Goal: Information Seeking & Learning: Learn about a topic

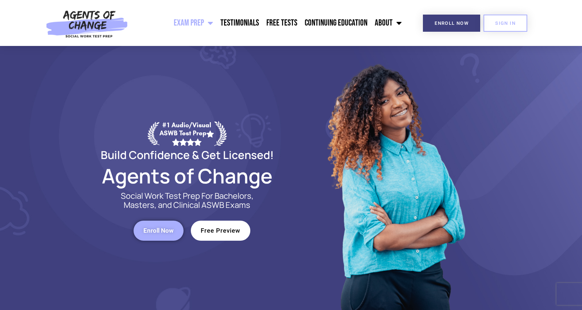
click at [240, 236] on link "Free Preview" at bounding box center [221, 231] width 60 height 20
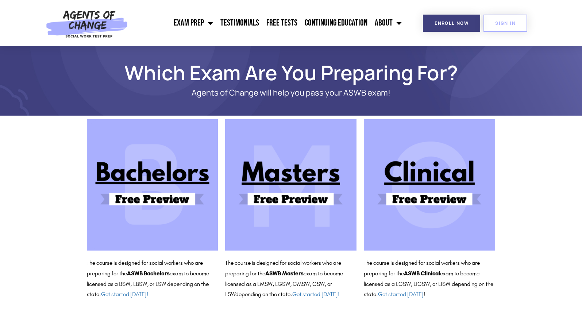
click at [419, 206] on img at bounding box center [429, 184] width 131 height 131
click at [278, 24] on link "Free Tests" at bounding box center [282, 23] width 38 height 18
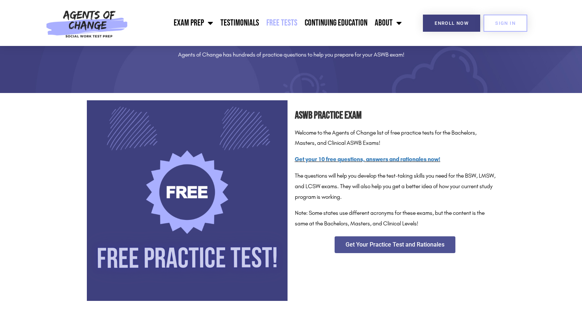
scroll to position [77, 0]
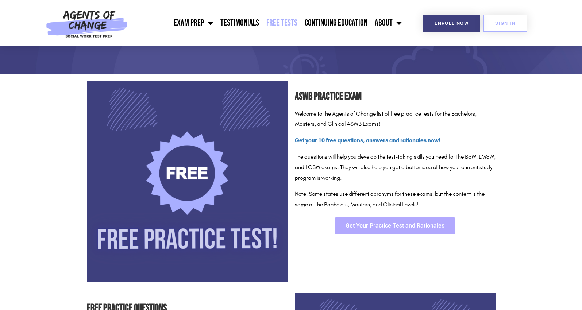
click at [355, 228] on link "Get Your Practice Test and Rationales" at bounding box center [395, 226] width 121 height 17
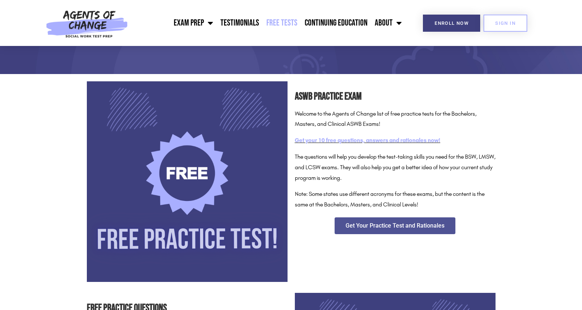
click at [321, 139] on link "Get your 10 free questions, answers and rationales now!" at bounding box center [368, 140] width 146 height 7
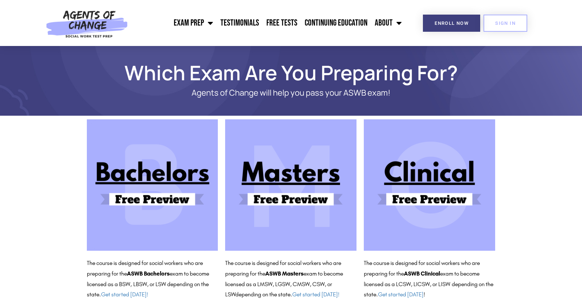
click at [398, 202] on img at bounding box center [429, 184] width 131 height 131
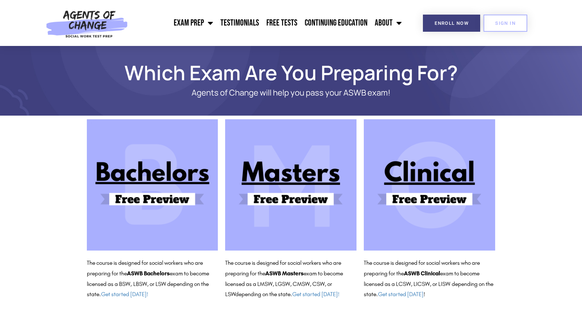
click at [437, 181] on img at bounding box center [429, 184] width 131 height 131
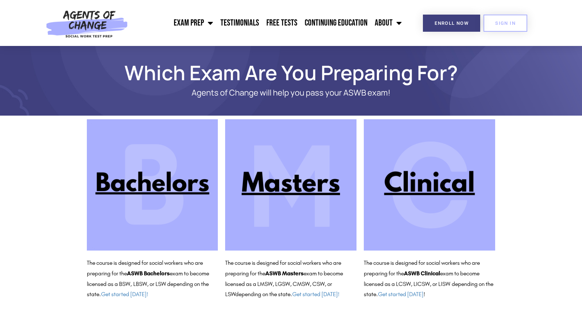
click at [421, 214] on img at bounding box center [429, 184] width 131 height 131
